Goal: Task Accomplishment & Management: Manage account settings

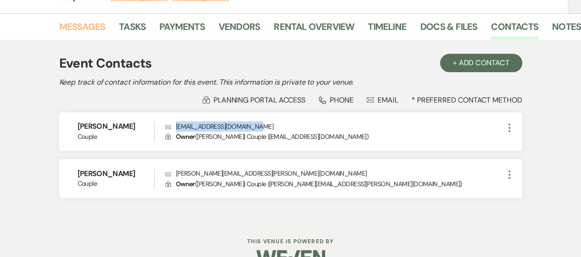
click at [95, 24] on link "Messages" at bounding box center [82, 29] width 46 height 20
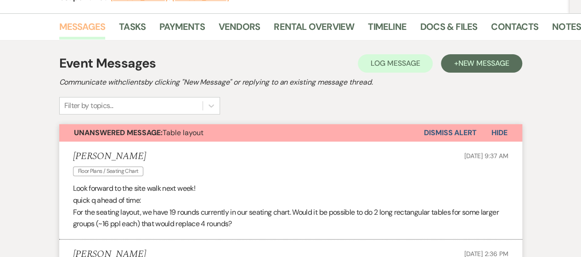
scroll to position [230, 0]
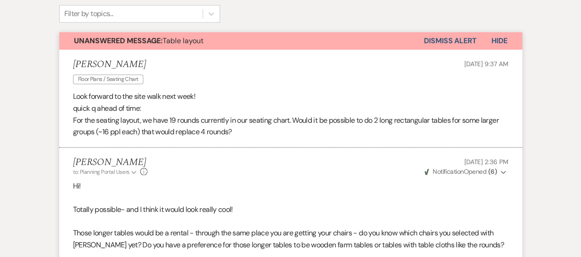
click at [438, 41] on button "Dismiss Alert" at bounding box center [450, 40] width 53 height 17
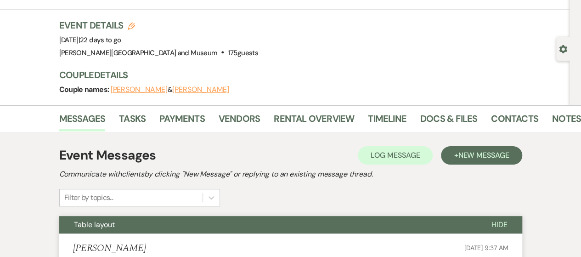
scroll to position [0, 0]
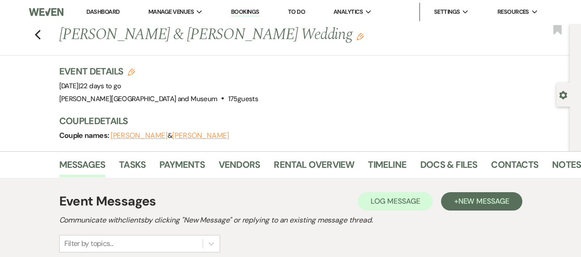
click at [96, 11] on link "Dashboard" at bounding box center [102, 12] width 33 height 8
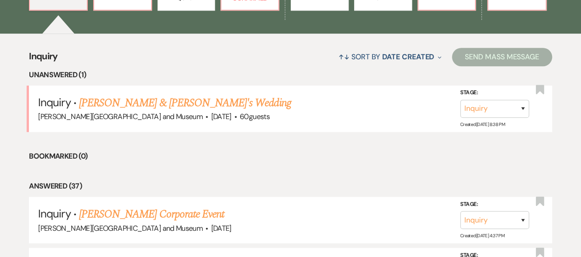
scroll to position [321, 0]
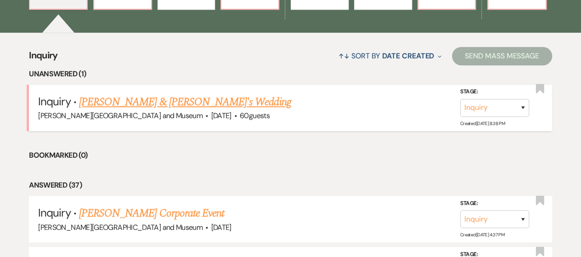
click at [186, 101] on link "[PERSON_NAME] & [PERSON_NAME]'s Wedding" at bounding box center [185, 102] width 212 height 17
select select "5"
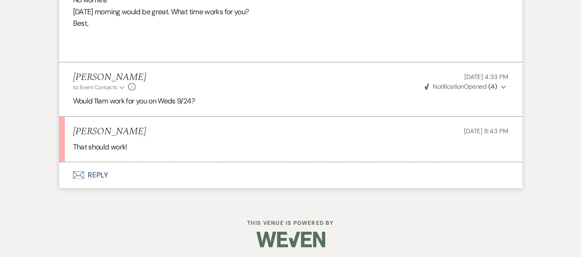
scroll to position [1333, 0]
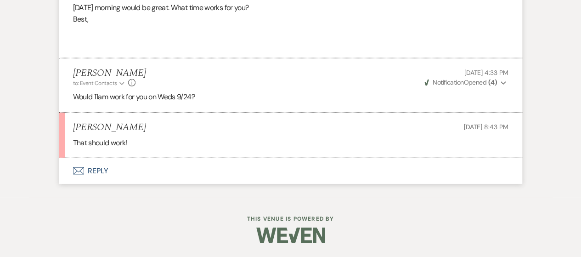
click at [107, 176] on button "Envelope Reply" at bounding box center [290, 171] width 463 height 26
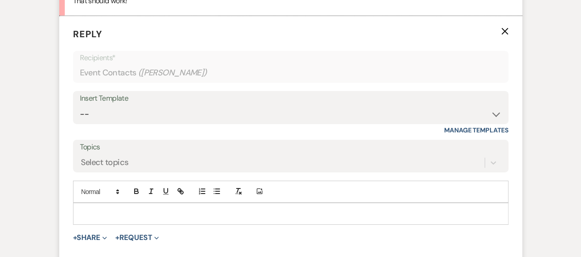
scroll to position [1499, 0]
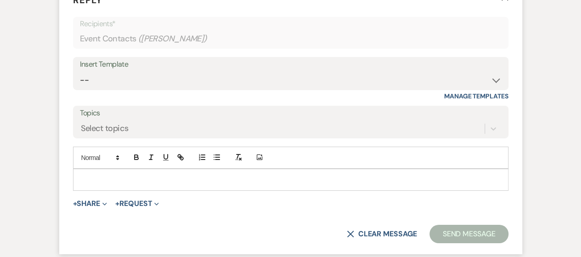
click at [117, 185] on p at bounding box center [290, 180] width 421 height 10
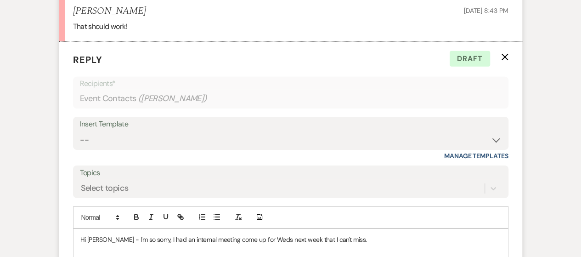
scroll to position [1545, 0]
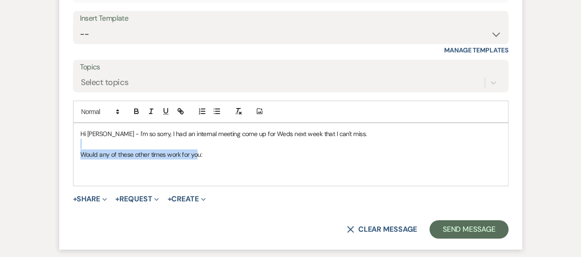
drag, startPoint x: 167, startPoint y: 163, endPoint x: 44, endPoint y: 158, distance: 123.2
drag, startPoint x: 169, startPoint y: 177, endPoint x: 181, endPoint y: 172, distance: 12.5
click at [170, 169] on p at bounding box center [290, 164] width 421 height 10
drag, startPoint x: 213, startPoint y: 163, endPoint x: 66, endPoint y: 165, distance: 147.0
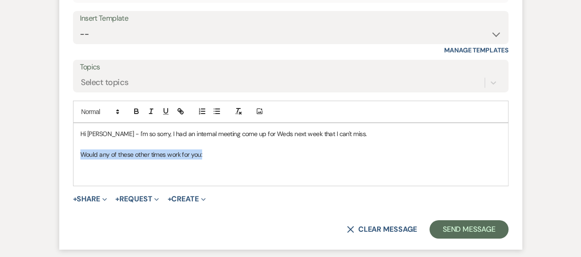
click at [66, 165] on form "Reply X Draft Recipients* Event Contacts ( [PERSON_NAME] ) Insert Template -- W…" at bounding box center [290, 92] width 463 height 313
drag, startPoint x: 107, startPoint y: 165, endPoint x: 168, endPoint y: 174, distance: 61.8
click at [103, 159] on p "I can do 9am or 12:30 on" at bounding box center [290, 154] width 421 height 10
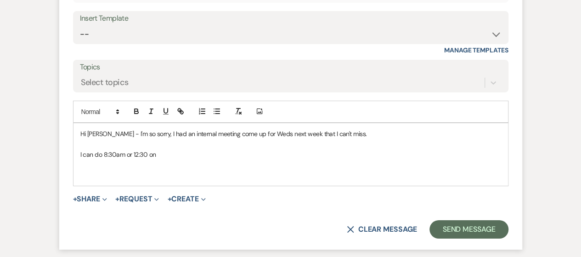
drag, startPoint x: 172, startPoint y: 173, endPoint x: 173, endPoint y: 166, distance: 6.5
click at [173, 169] on p at bounding box center [290, 164] width 421 height 10
click at [173, 159] on p "I can do 8:30am or 12:30 on" at bounding box center [290, 154] width 421 height 10
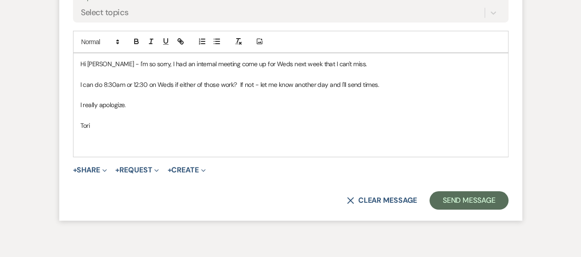
scroll to position [1637, 0]
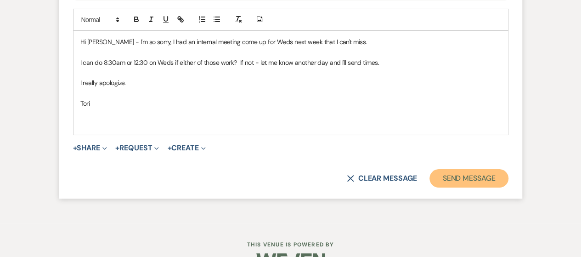
click at [464, 187] on button "Send Message" at bounding box center [468, 178] width 79 height 18
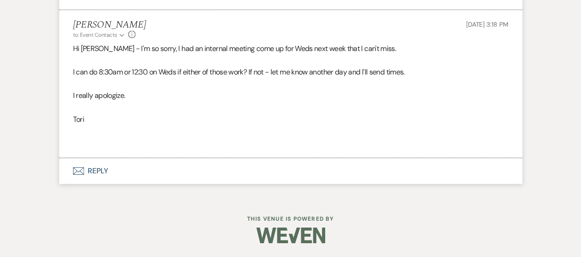
scroll to position [1481, 0]
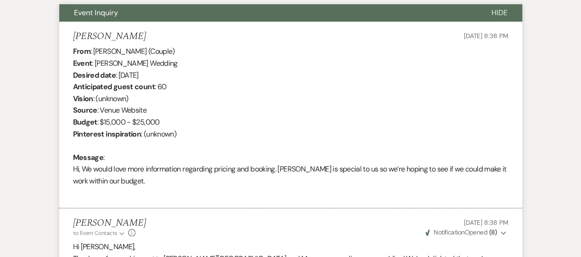
scroll to position [0, 0]
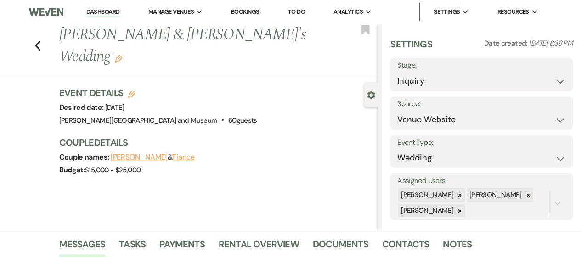
click at [103, 12] on link "Dashboard" at bounding box center [102, 12] width 33 height 9
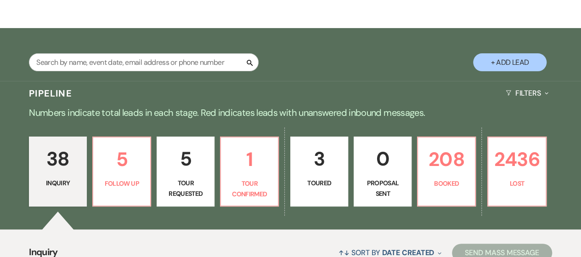
scroll to position [138, 0]
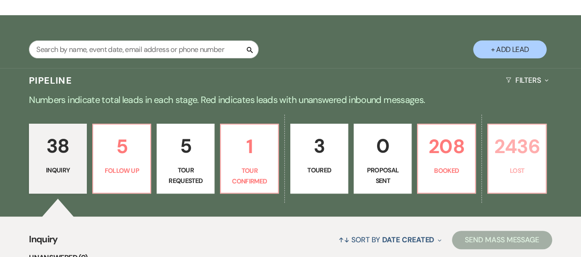
click at [507, 163] on link "2436 Lost" at bounding box center [516, 159] width 59 height 70
select select "8"
select select "5"
select select "8"
select select "6"
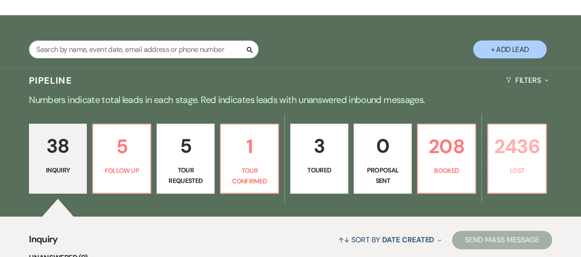
select select "8"
select select "10"
select select "8"
select select "5"
select select "8"
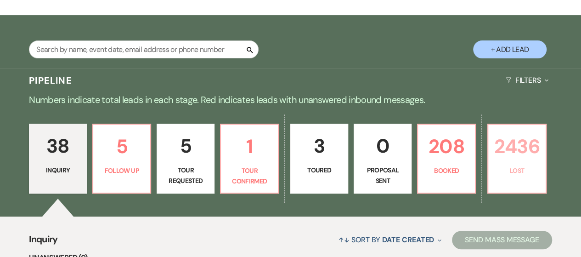
select select "6"
select select "8"
select select "10"
select select "8"
select select "10"
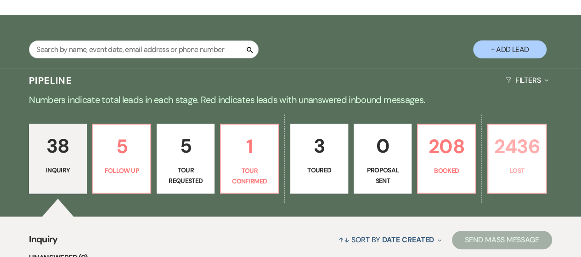
select select "8"
select select "5"
select select "8"
select select "5"
select select "8"
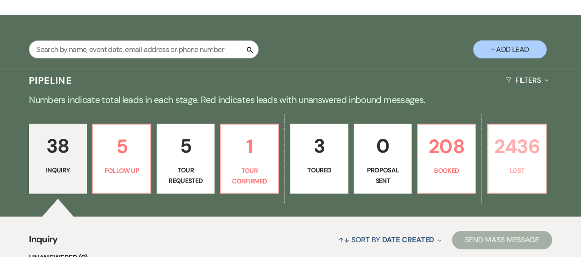
select select "10"
select select "8"
select select "10"
select select "8"
select select "5"
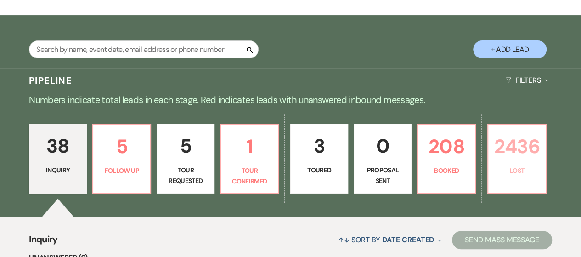
select select "8"
select select "10"
select select "8"
select select "7"
select select "8"
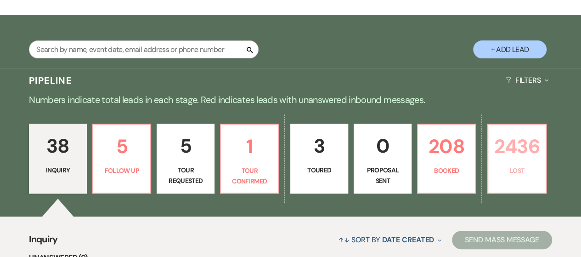
select select "5"
select select "8"
select select "10"
select select "8"
select select "5"
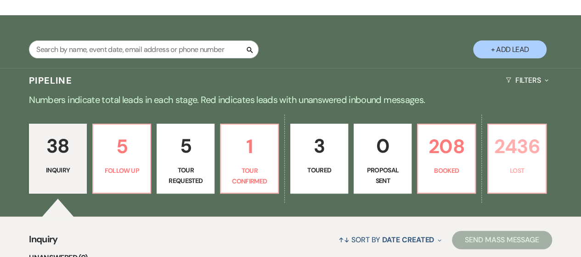
select select "8"
select select "5"
select select "8"
select select "10"
select select "8"
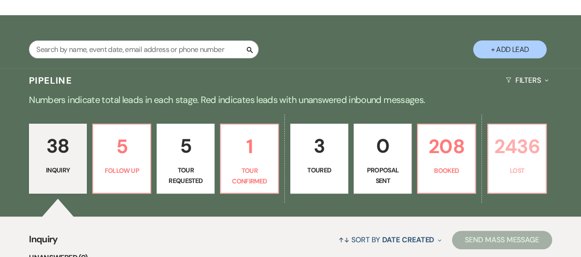
select select "5"
select select "8"
select select "10"
select select "8"
select select "10"
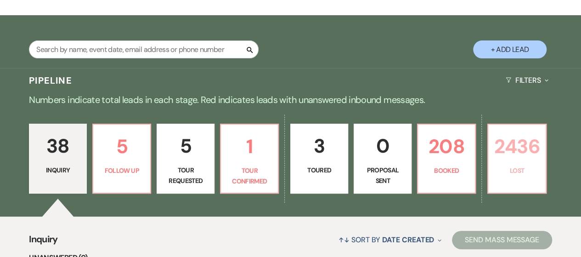
select select "8"
select select "5"
select select "8"
select select "5"
select select "8"
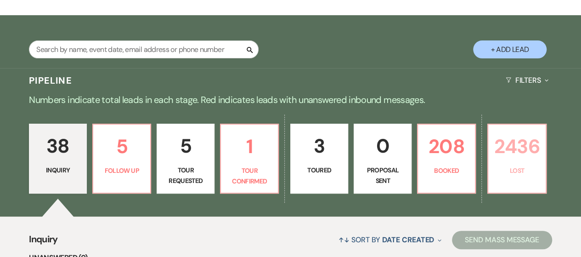
select select "5"
select select "8"
select select "10"
select select "8"
select select "5"
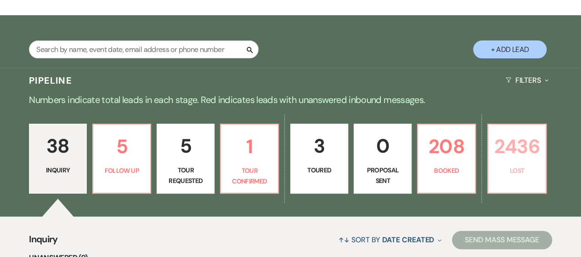
select select "8"
select select "5"
select select "8"
select select "10"
select select "8"
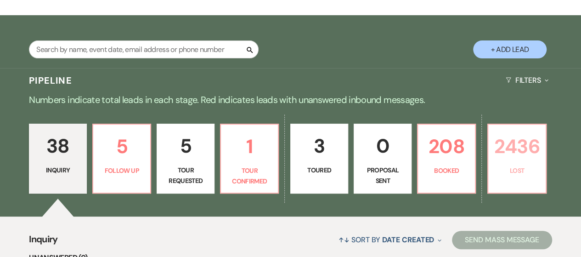
select select "6"
select select "8"
select select "5"
select select "8"
select select "5"
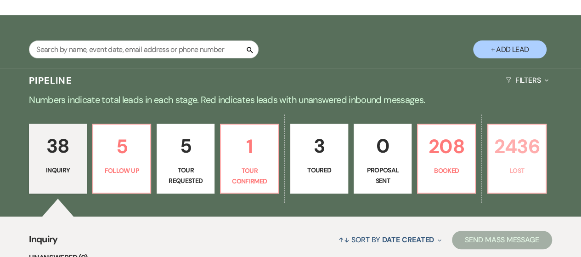
select select "8"
select select "10"
select select "8"
select select "10"
select select "8"
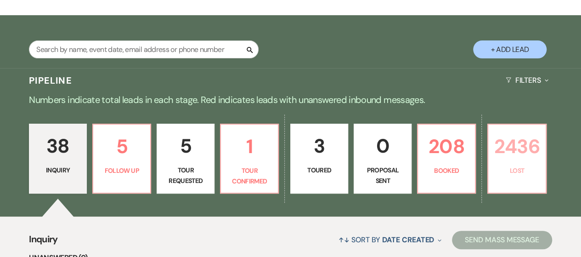
select select "6"
select select "8"
select select "5"
select select "8"
select select "5"
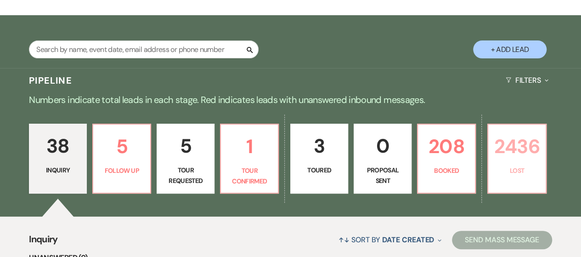
select select "8"
select select "5"
select select "8"
select select "10"
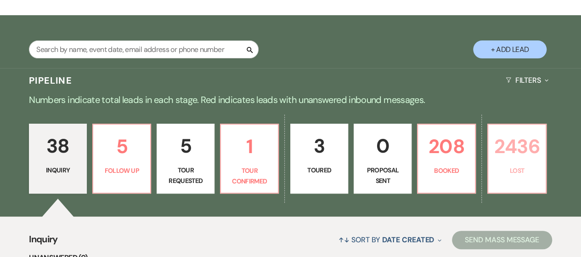
select select "8"
select select "10"
select select "8"
select select "5"
select select "8"
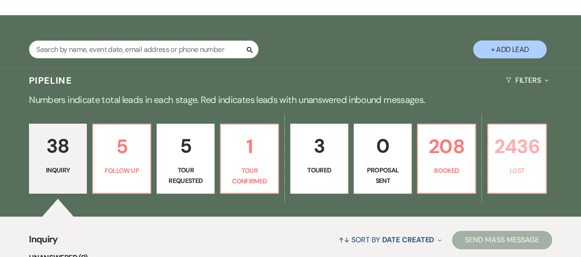
select select "10"
select select "8"
select select "10"
select select "8"
select select "5"
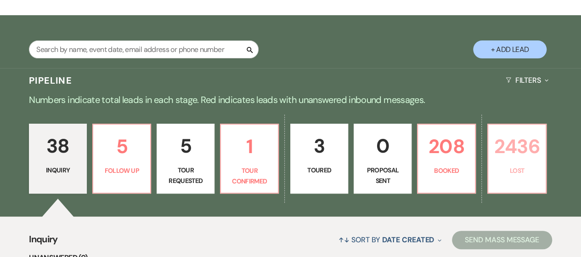
select select "8"
select select "5"
select select "8"
select select "10"
select select "8"
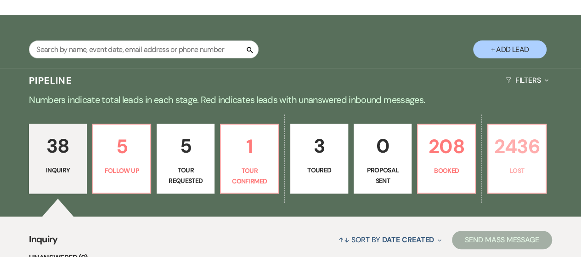
select select "5"
select select "8"
select select "10"
select select "8"
select select "5"
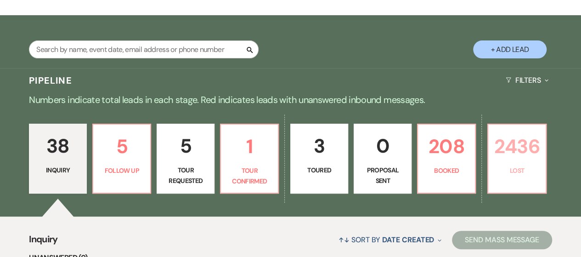
select select "8"
select select "5"
select select "8"
select select "5"
select select "8"
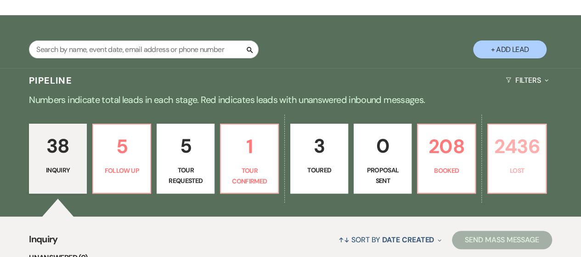
select select "5"
select select "8"
select select "5"
select select "8"
select select "5"
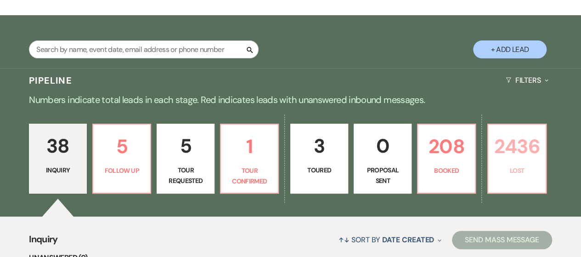
select select "8"
select select "5"
select select "8"
select select "5"
select select "8"
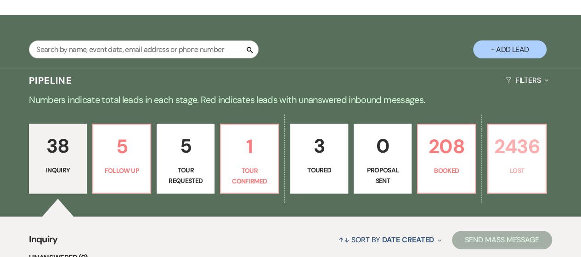
select select "5"
select select "8"
select select "10"
select select "8"
select select "5"
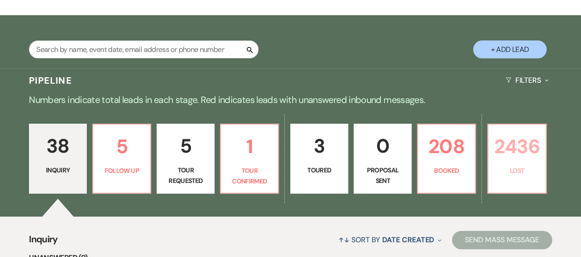
select select "8"
select select "5"
select select "8"
select select "5"
select select "8"
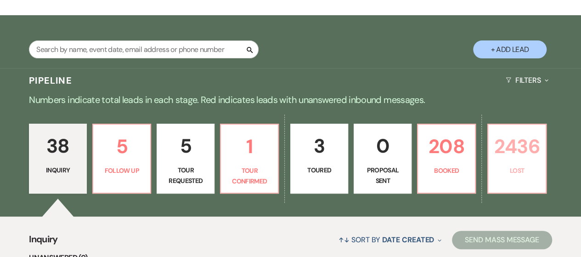
select select "5"
select select "8"
select select "10"
select select "8"
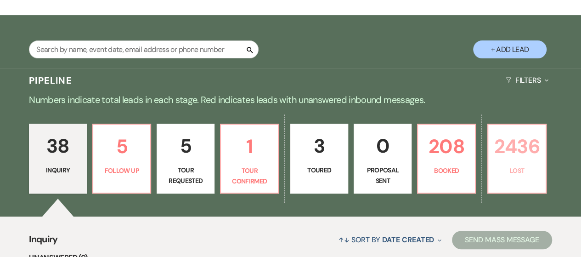
select select "10"
select select "8"
select select "5"
select select "8"
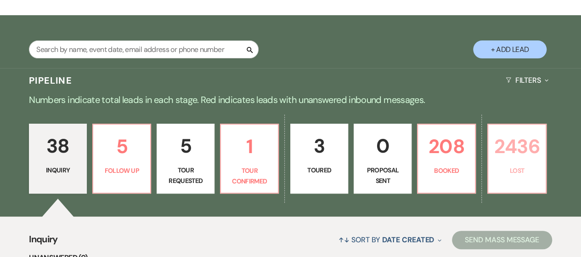
select select "5"
select select "8"
select select "7"
select select "8"
select select "6"
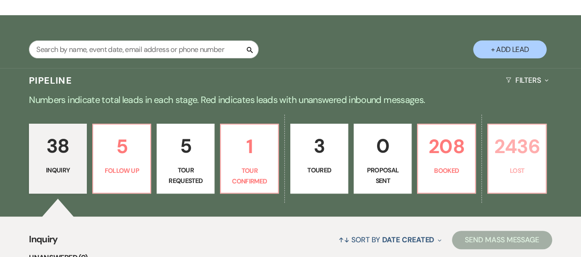
select select "8"
select select "10"
select select "8"
select select "10"
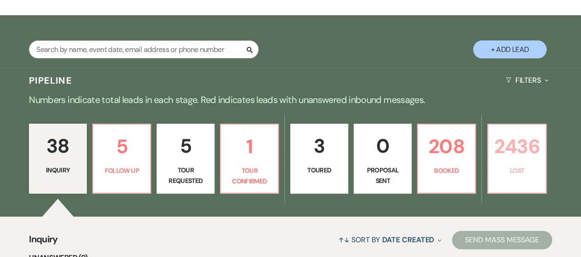
select select "8"
select select "5"
select select "8"
select select "6"
select select "8"
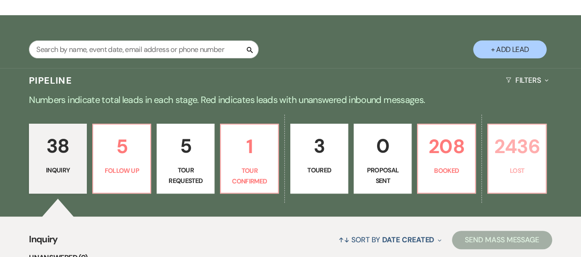
select select "8"
select select "10"
select select "8"
select select "5"
select select "8"
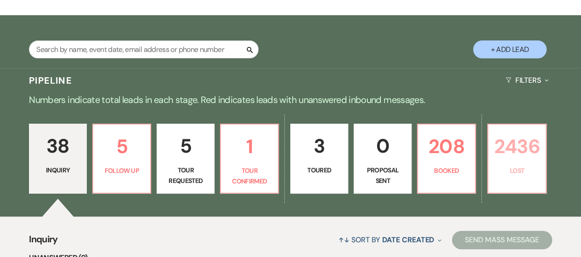
select select "5"
select select "8"
select select "5"
select select "8"
select select "10"
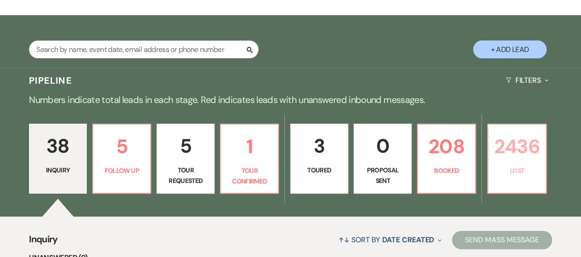
select select "8"
select select "5"
select select "8"
select select "5"
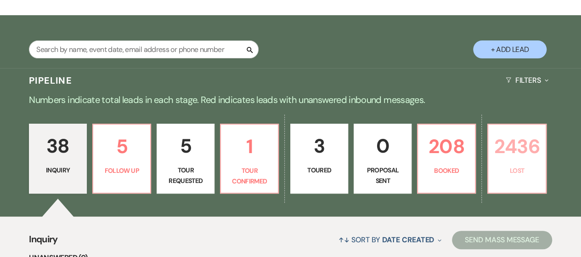
select select "8"
select select "5"
select select "8"
select select "7"
select select "8"
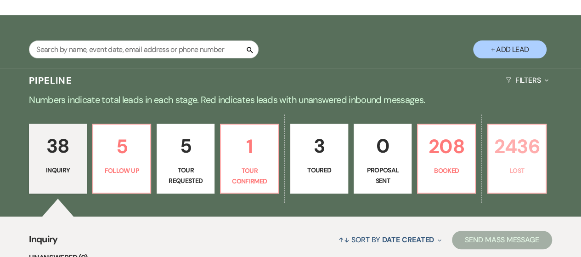
select select "8"
select select "5"
select select "8"
select select "5"
select select "8"
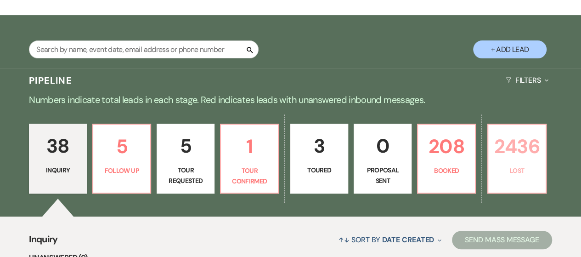
select select "6"
select select "8"
select select "5"
select select "8"
select select "5"
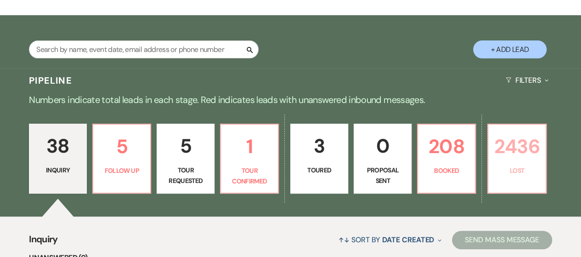
select select "8"
select select "5"
select select "8"
select select "5"
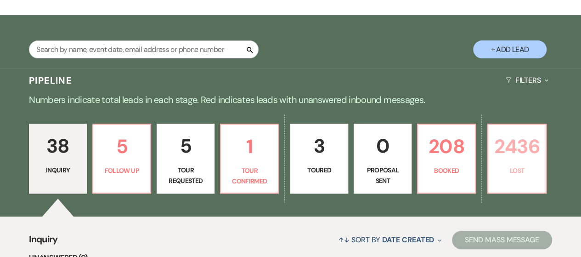
select select "8"
select select "5"
select select "8"
select select "7"
select select "8"
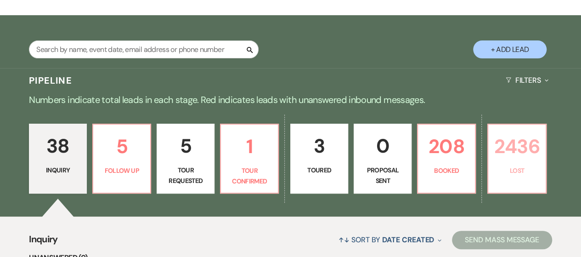
select select "5"
select select "8"
select select "6"
select select "8"
select select "5"
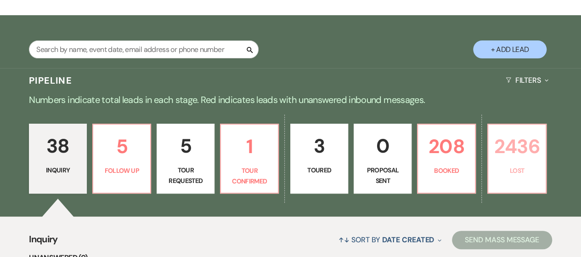
select select "8"
select select "10"
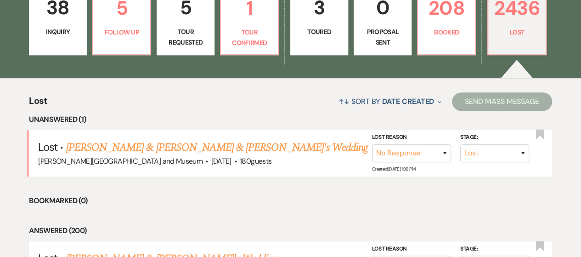
scroll to position [321, 0]
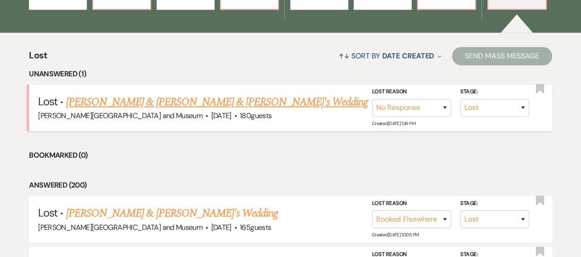
click at [130, 97] on link "[PERSON_NAME] & [PERSON_NAME] & [PERSON_NAME]'s Wedding" at bounding box center [217, 102] width 302 height 17
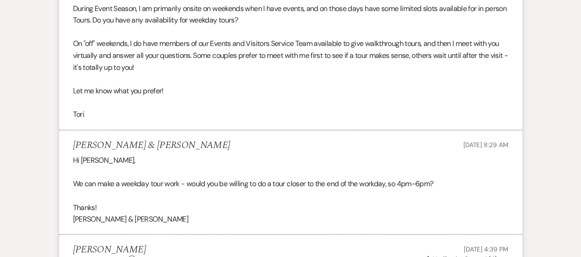
scroll to position [1029, 0]
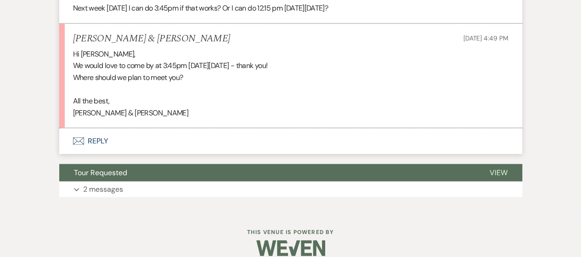
click at [96, 128] on button "Envelope Reply" at bounding box center [290, 141] width 463 height 26
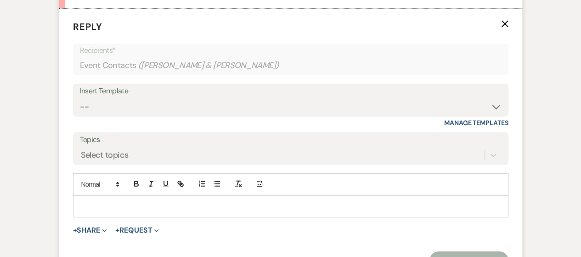
scroll to position [1151, 0]
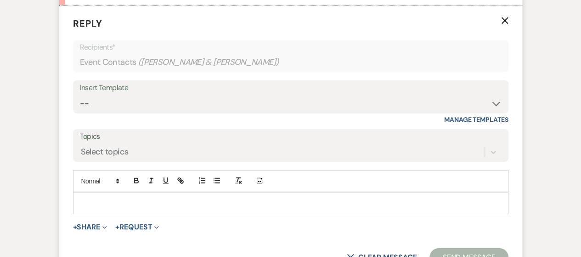
drag, startPoint x: 118, startPoint y: 184, endPoint x: 123, endPoint y: 180, distance: 5.9
click at [120, 198] on p at bounding box center [290, 203] width 421 height 10
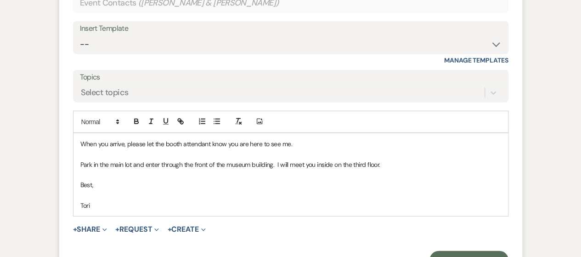
scroll to position [1243, 0]
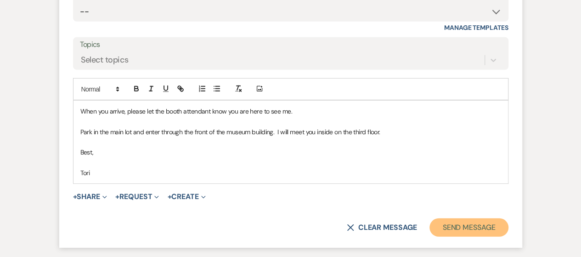
click at [472, 218] on button "Send Message" at bounding box center [468, 227] width 79 height 18
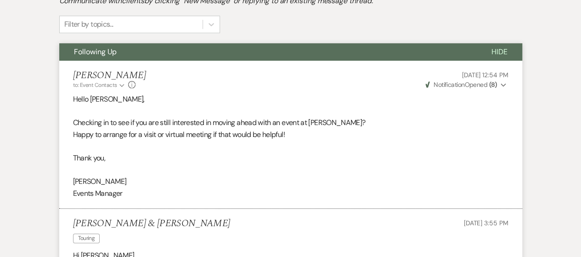
scroll to position [0, 0]
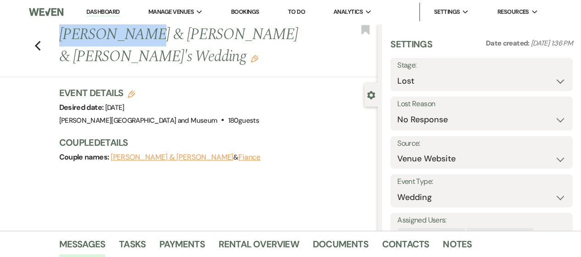
drag, startPoint x: 100, startPoint y: 36, endPoint x: 135, endPoint y: 36, distance: 34.9
click at [135, 36] on h1 "[PERSON_NAME] & [PERSON_NAME] & [PERSON_NAME]'s Wedding Edit" at bounding box center [184, 46] width 251 height 44
copy h1 "[PERSON_NAME] & [PERSON_NAME]"
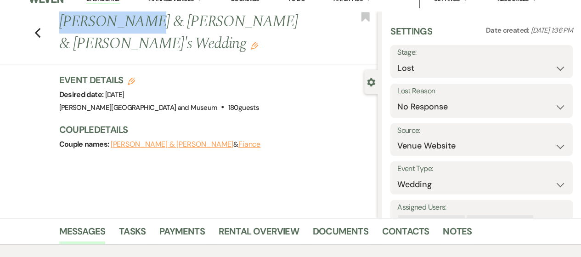
scroll to position [7, 0]
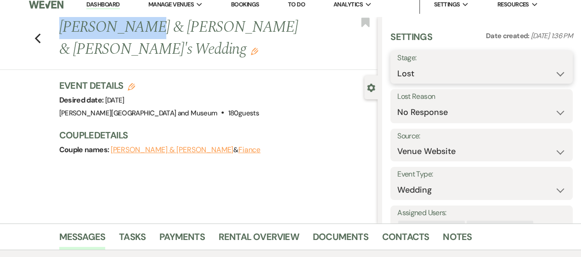
click at [427, 71] on select "Inquiry Follow Up Tour Requested Tour Confirmed Toured Proposal Sent Booked Lost" at bounding box center [481, 74] width 169 height 18
click at [397, 65] on select "Inquiry Follow Up Tour Requested Tour Confirmed Toured Proposal Sent Booked Lost" at bounding box center [481, 74] width 169 height 18
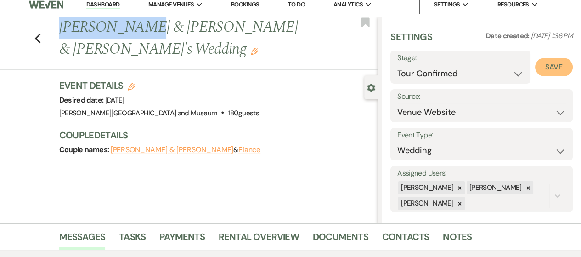
click at [539, 71] on button "Save" at bounding box center [554, 67] width 38 height 18
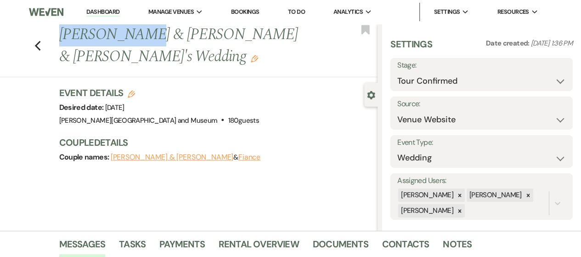
scroll to position [0, 0]
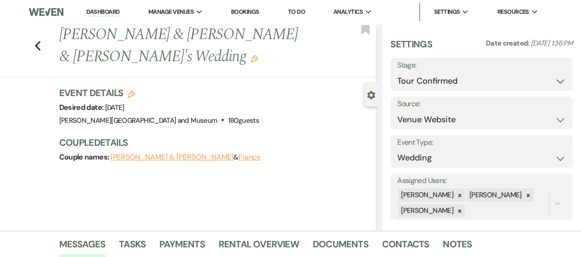
click at [99, 7] on li "Dashboard" at bounding box center [103, 12] width 42 height 18
click at [100, 11] on link "Dashboard" at bounding box center [102, 12] width 33 height 9
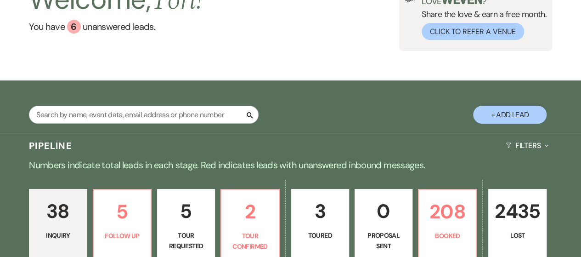
scroll to position [138, 0]
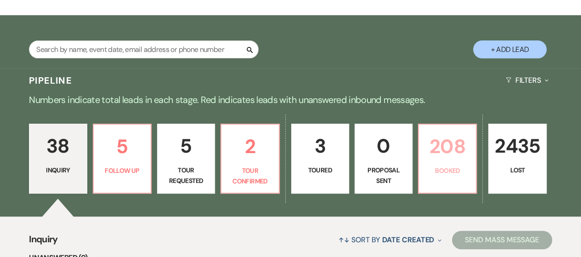
click at [458, 160] on p "208" at bounding box center [447, 146] width 46 height 31
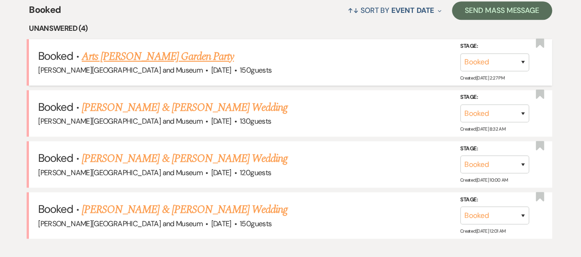
scroll to position [367, 0]
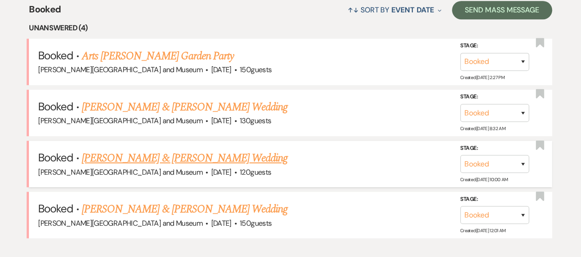
click at [133, 154] on link "[PERSON_NAME] & [PERSON_NAME] Wedding" at bounding box center [185, 158] width 206 height 17
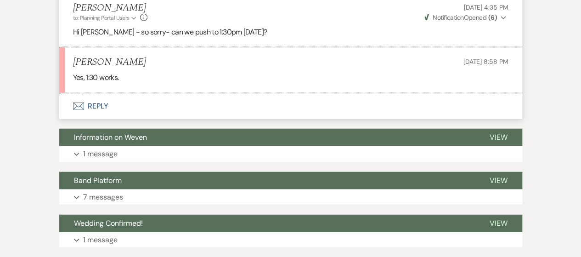
scroll to position [1075, 0]
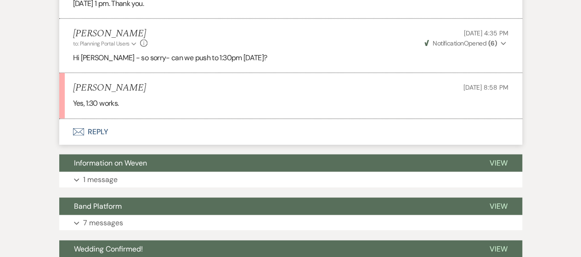
click at [88, 124] on button "Envelope Reply" at bounding box center [290, 132] width 463 height 26
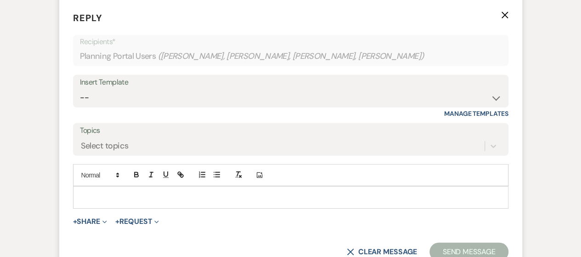
scroll to position [1199, 0]
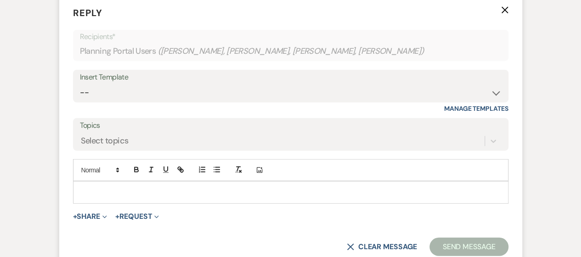
click at [103, 188] on p at bounding box center [290, 192] width 421 height 10
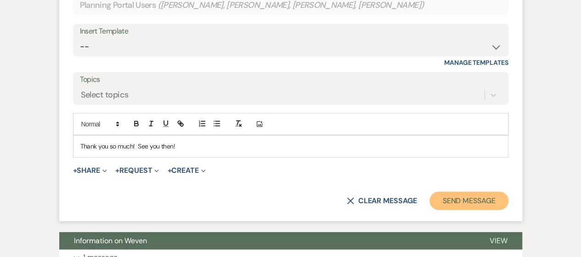
click at [466, 192] on button "Send Message" at bounding box center [468, 201] width 79 height 18
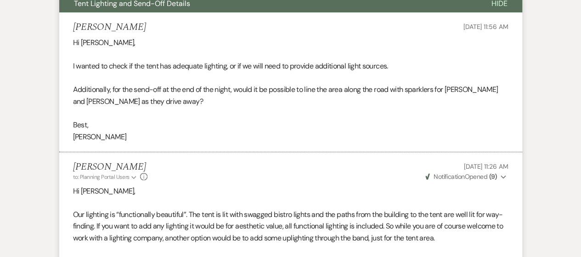
scroll to position [0, 0]
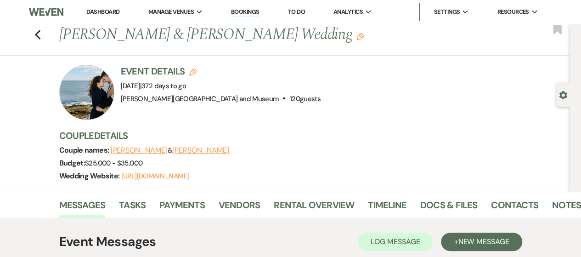
click at [108, 11] on link "Dashboard" at bounding box center [102, 12] width 33 height 8
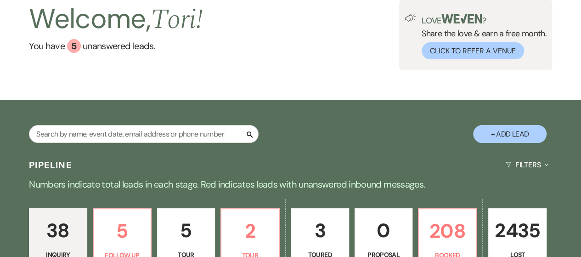
scroll to position [138, 0]
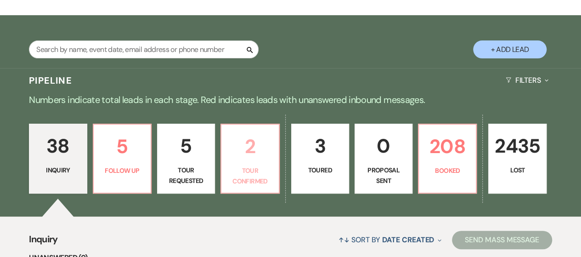
click at [231, 169] on p "Tour Confirmed" at bounding box center [250, 175] width 46 height 21
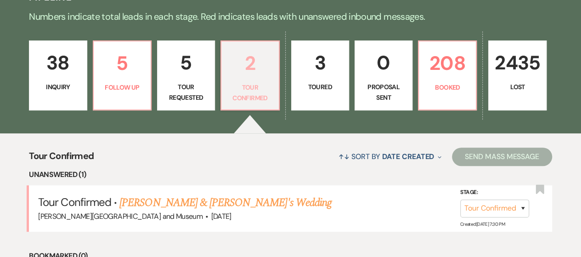
scroll to position [276, 0]
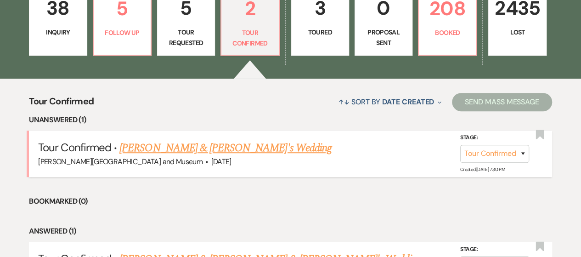
click at [223, 150] on link "[PERSON_NAME] & [PERSON_NAME]'s Wedding" at bounding box center [225, 148] width 212 height 17
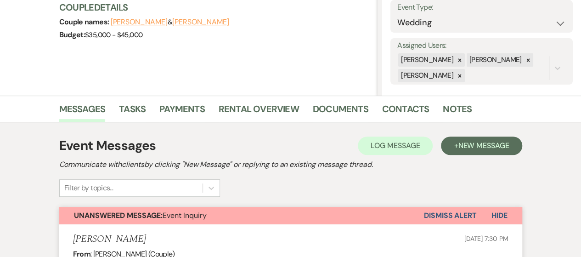
scroll to position [140, 0]
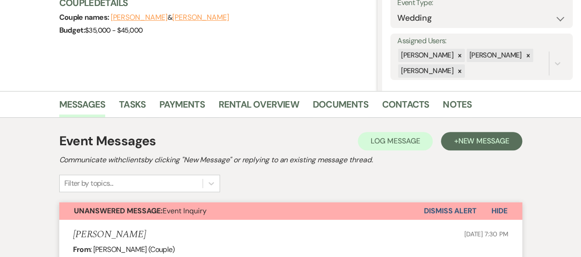
click at [441, 211] on button "Dismiss Alert" at bounding box center [450, 210] width 53 height 17
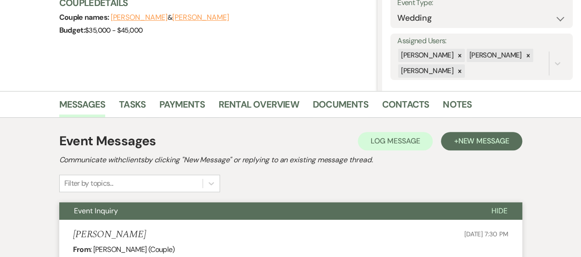
scroll to position [0, 0]
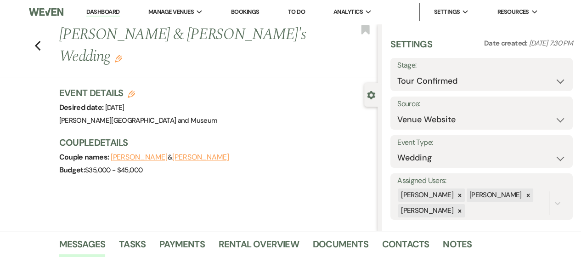
drag, startPoint x: 120, startPoint y: 11, endPoint x: 115, endPoint y: 12, distance: 5.1
click at [119, 11] on li "Dashboard" at bounding box center [103, 12] width 42 height 18
click at [108, 12] on link "Dashboard" at bounding box center [102, 12] width 33 height 9
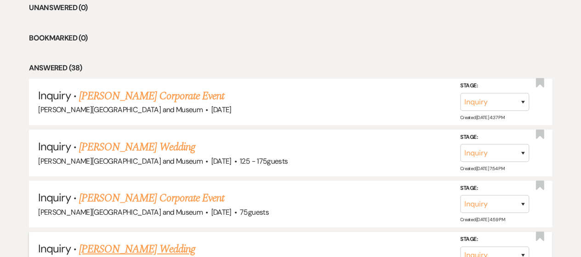
scroll to position [413, 0]
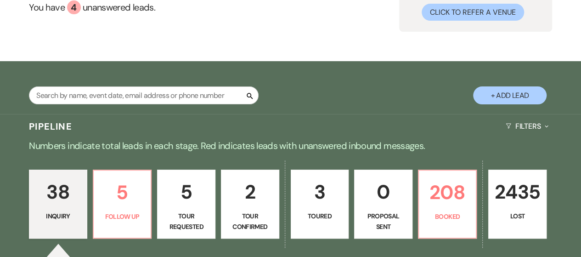
click at [517, 89] on button "+ Add Lead" at bounding box center [509, 95] width 73 height 18
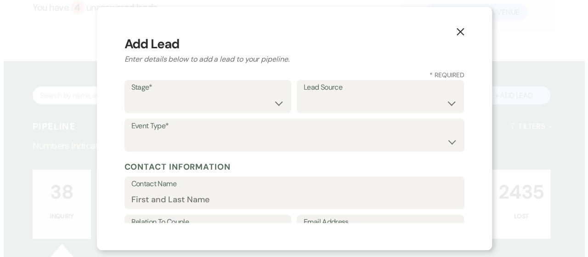
scroll to position [92, 0]
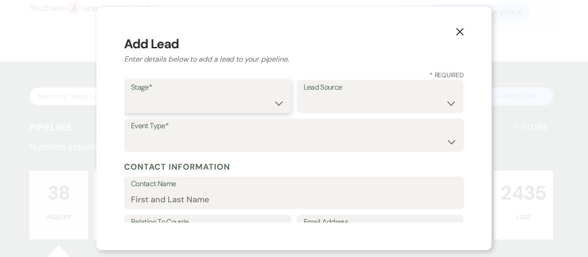
click at [236, 97] on select "Inquiry Follow Up Tour Requested Tour Confirmed Toured Proposal Sent Booked Lost" at bounding box center [207, 103] width 153 height 18
click at [131, 94] on select "Inquiry Follow Up Tour Requested Tour Confirmed Toured Proposal Sent Booked Lost" at bounding box center [207, 103] width 153 height 18
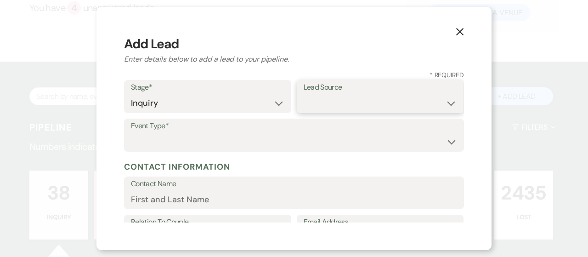
click at [322, 107] on select "Weven Venue Website Instagram Facebook Pinterest Google The Knot Wedding Wire H…" at bounding box center [380, 103] width 153 height 18
click at [304, 94] on select "Weven Venue Website Instagram Facebook Pinterest Google The Knot Wedding Wire H…" at bounding box center [380, 103] width 153 height 18
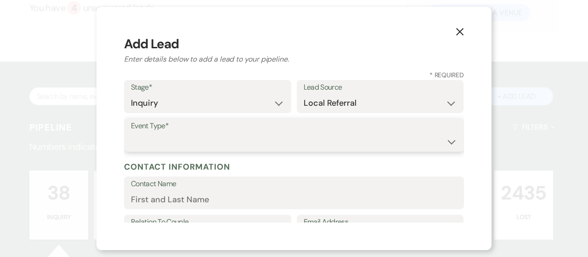
click at [197, 139] on select "Wedding Anniversary Party Baby Shower Bachelorette / Bachelor Party Birthday Pa…" at bounding box center [294, 142] width 326 height 18
click at [131, 133] on select "Wedding Anniversary Party Baby Shower Bachelorette / Bachelor Party Birthday Pa…" at bounding box center [294, 142] width 326 height 18
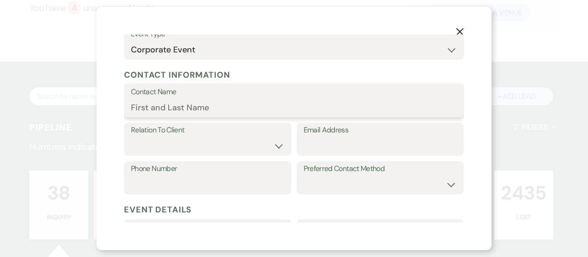
drag, startPoint x: 216, startPoint y: 110, endPoint x: 0, endPoint y: 101, distance: 216.0
click at [0, 101] on div "X Add Lead Enter details below to add a lead to your pipeline. * Required Stage…" at bounding box center [294, 128] width 588 height 257
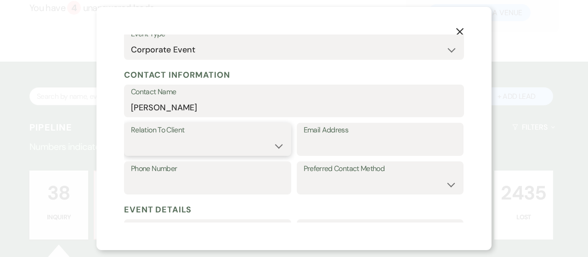
click at [175, 145] on select "Client Event Planner Parent of Client Family Member Friend Other" at bounding box center [207, 146] width 153 height 18
click at [131, 137] on select "Client Event Planner Parent of Client Family Member Friend Other" at bounding box center [207, 146] width 153 height 18
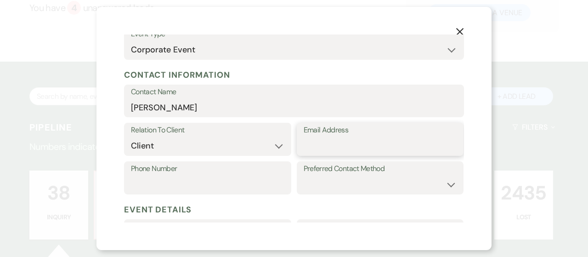
click at [321, 144] on input "Email Address" at bounding box center [380, 146] width 153 height 18
paste input "[EMAIL_ADDRESS][DOMAIN_NAME]"
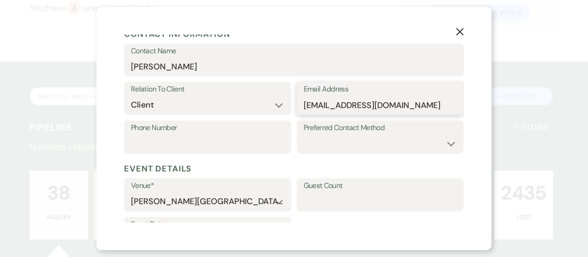
scroll to position [184, 0]
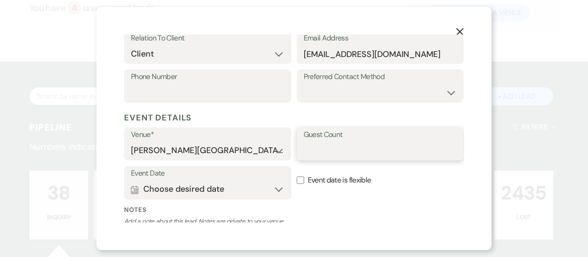
click at [310, 148] on input "Guest Count" at bounding box center [380, 150] width 153 height 18
click at [316, 214] on label "Notes" at bounding box center [294, 210] width 340 height 10
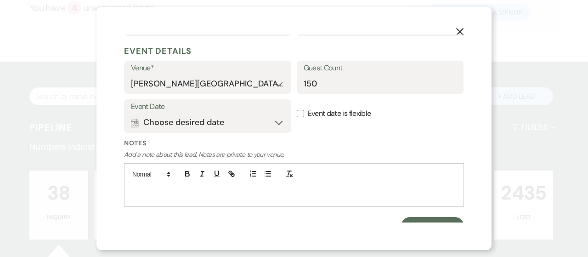
scroll to position [262, 0]
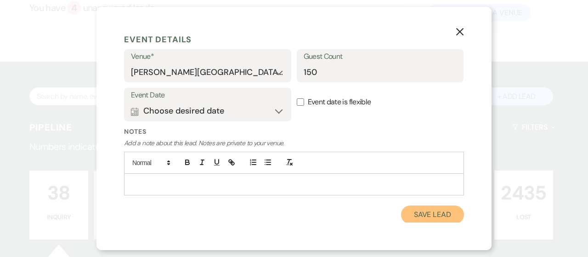
click at [403, 215] on button "Save Lead" at bounding box center [432, 214] width 63 height 18
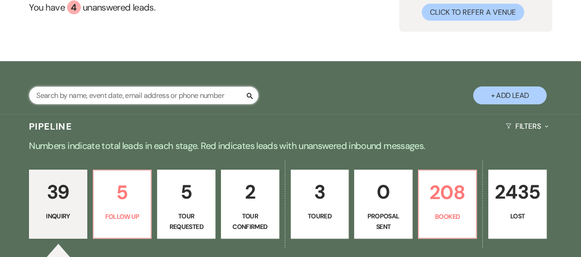
click at [154, 94] on input "text" at bounding box center [144, 95] width 230 height 18
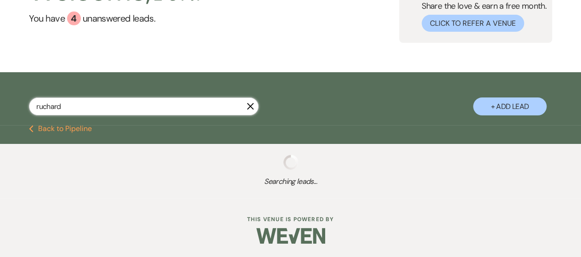
scroll to position [79, 0]
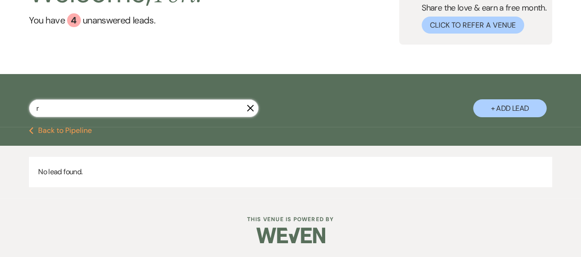
scroll to position [81, 0]
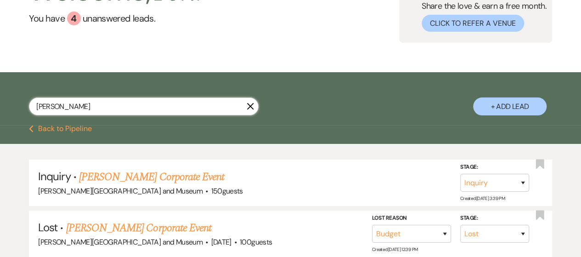
scroll to position [92, 0]
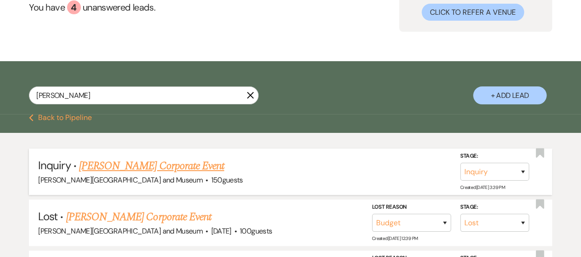
click at [136, 169] on link "[PERSON_NAME] Corporate Event" at bounding box center [151, 166] width 145 height 17
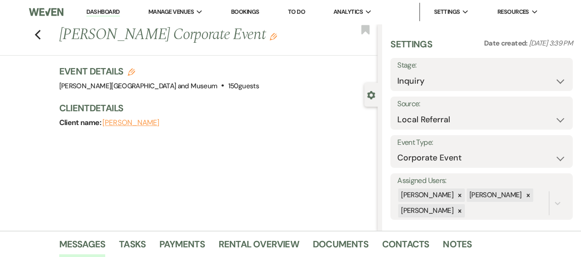
click at [270, 38] on use "button" at bounding box center [273, 36] width 7 height 7
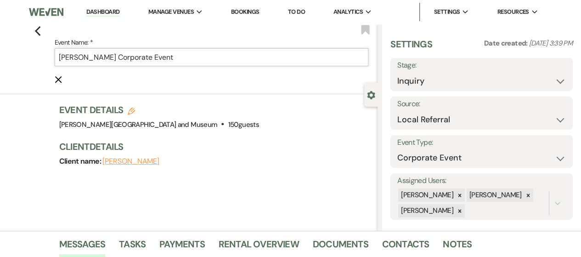
drag, startPoint x: 149, startPoint y: 56, endPoint x: 57, endPoint y: 59, distance: 92.4
click at [57, 59] on div "Previous Event Name: * [PERSON_NAME] Corporate Event Cancel Edit Bookmark" at bounding box center [186, 59] width 382 height 70
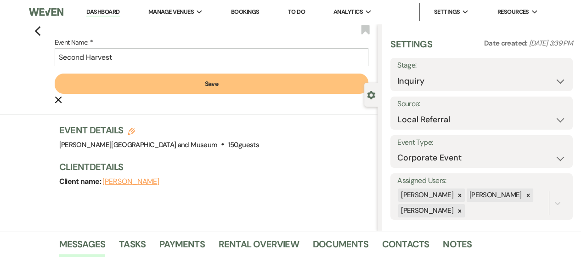
click at [111, 86] on button "Save" at bounding box center [212, 83] width 314 height 20
